Goal: Navigation & Orientation: Go to known website

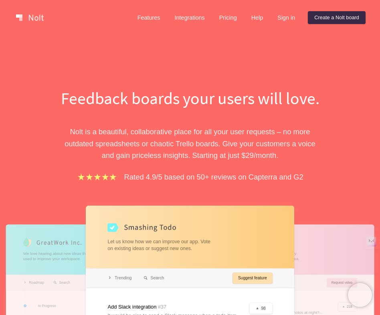
click at [238, 137] on p "Nolt is a beautiful, collaborative place for all your user requests – no more o…" at bounding box center [190, 143] width 277 height 35
click at [279, 21] on link "Sign in" at bounding box center [286, 17] width 30 height 13
click at [274, 18] on link "Sign in" at bounding box center [286, 17] width 30 height 13
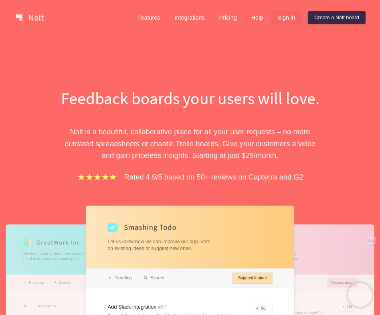
click at [290, 16] on link "Sign in" at bounding box center [286, 17] width 30 height 13
click at [282, 19] on link "Sign in" at bounding box center [286, 17] width 30 height 13
click at [283, 18] on link "Sign in" at bounding box center [286, 17] width 30 height 13
